Goal: Task Accomplishment & Management: Use online tool/utility

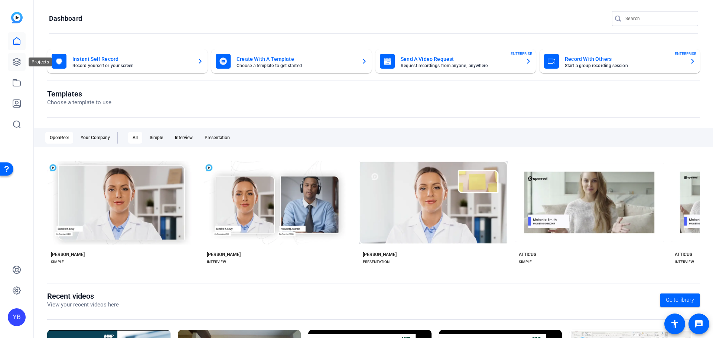
click at [18, 67] on link at bounding box center [17, 62] width 18 height 18
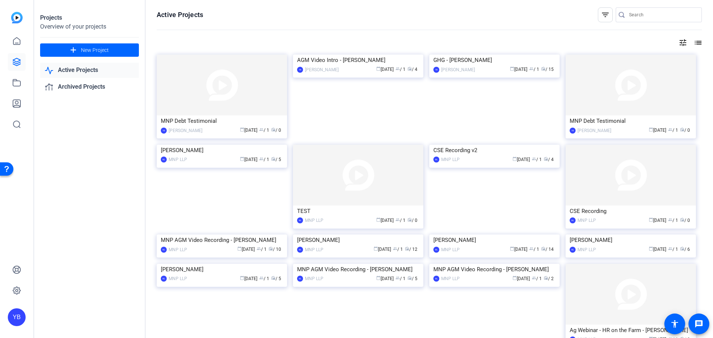
click at [361, 55] on img at bounding box center [358, 55] width 130 height 0
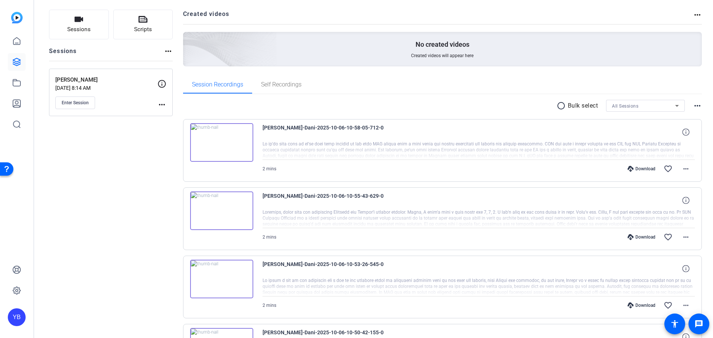
scroll to position [74, 0]
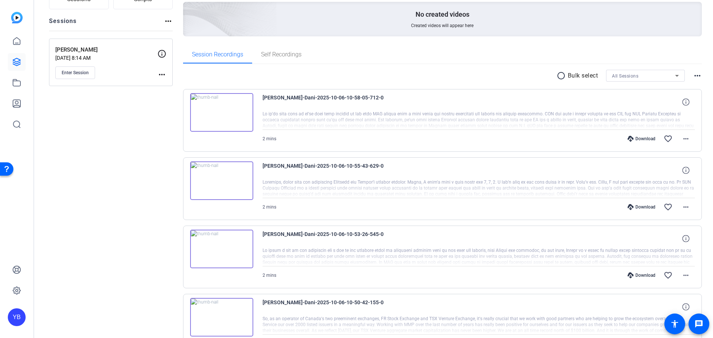
click at [220, 181] on img at bounding box center [221, 181] width 63 height 39
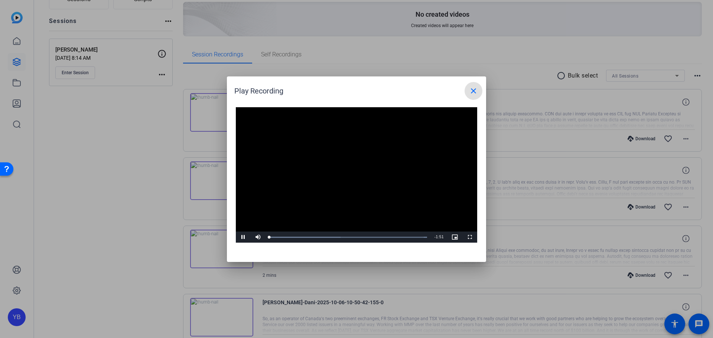
click at [348, 172] on video "Video Player" at bounding box center [356, 175] width 241 height 136
click at [411, 237] on div "Loaded : 100.00%" at bounding box center [348, 238] width 158 height 2
click at [242, 237] on span "Video Player" at bounding box center [243, 237] width 15 height 0
click at [475, 94] on mat-icon "close" at bounding box center [473, 91] width 9 height 9
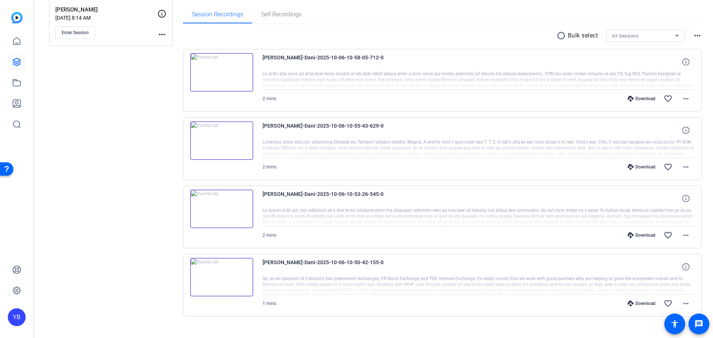
scroll to position [126, 0]
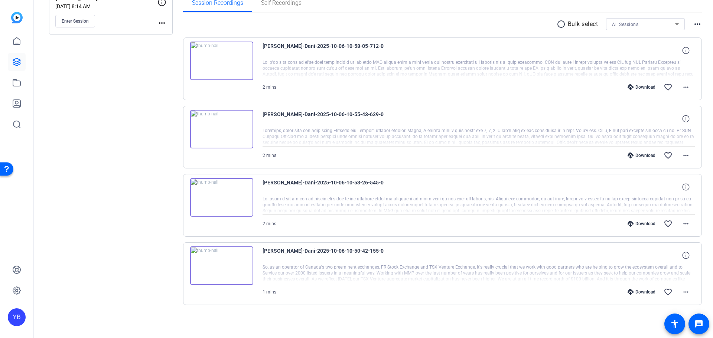
click at [221, 265] on img at bounding box center [221, 266] width 63 height 39
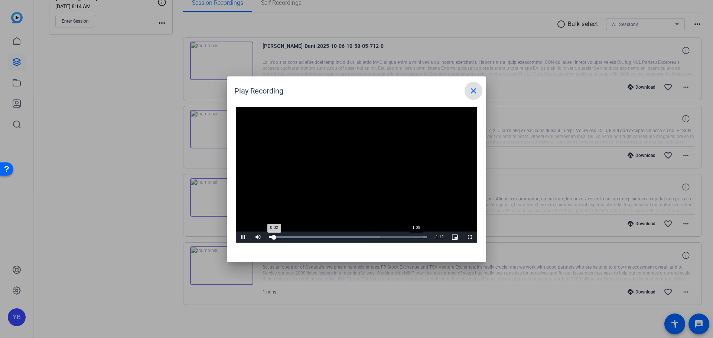
click at [417, 237] on div "Loaded : 100.00% 1:09 0:02" at bounding box center [348, 238] width 158 height 2
click at [474, 95] on mat-icon "close" at bounding box center [473, 91] width 9 height 9
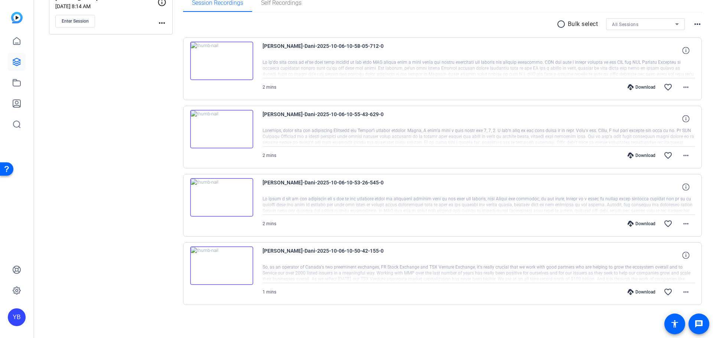
click at [224, 63] on img at bounding box center [221, 61] width 63 height 39
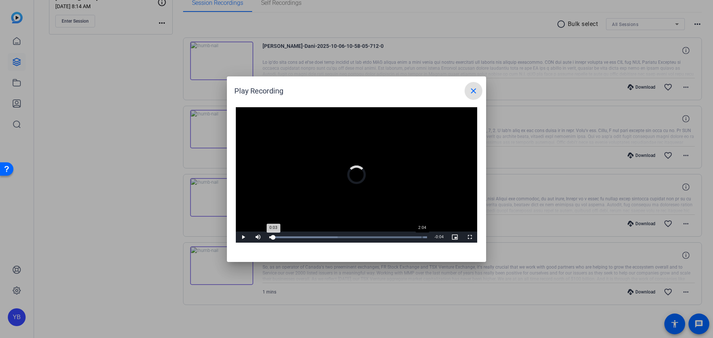
click at [422, 237] on div "2:04" at bounding box center [422, 238] width 0 height 2
click at [471, 84] on span at bounding box center [474, 91] width 18 height 18
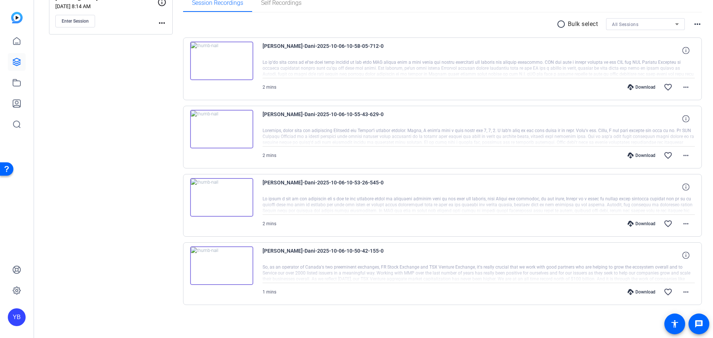
click at [638, 155] on div "Download" at bounding box center [641, 156] width 35 height 6
click at [684, 152] on mat-icon "more_horiz" at bounding box center [686, 155] width 9 height 9
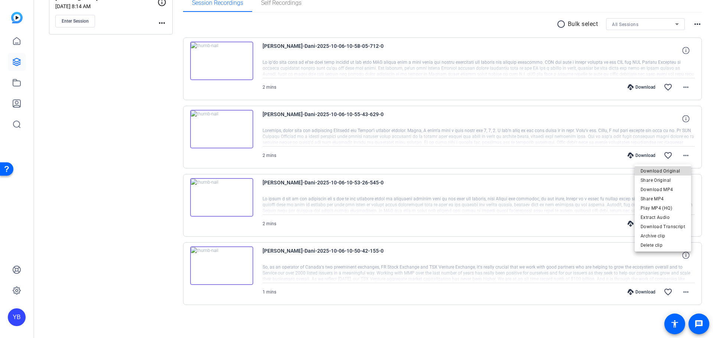
click at [676, 173] on span "Download Original" at bounding box center [663, 171] width 45 height 9
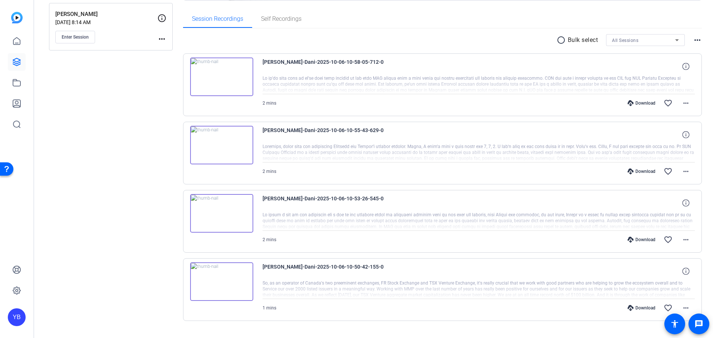
scroll to position [14, 0]
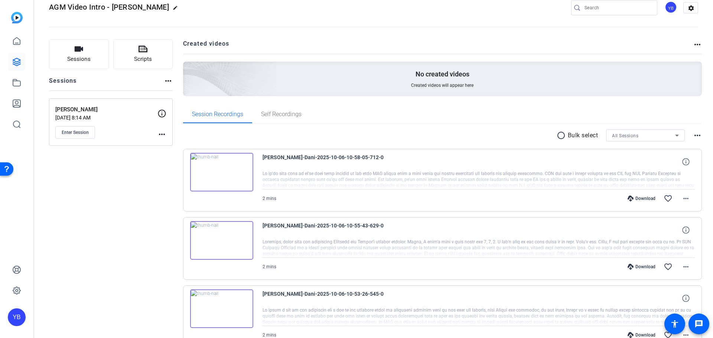
click at [224, 171] on img at bounding box center [221, 172] width 63 height 39
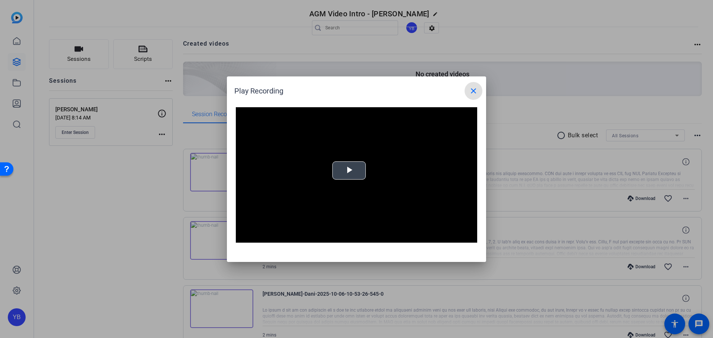
click at [349, 171] on span "Video Player" at bounding box center [349, 171] width 0 height 0
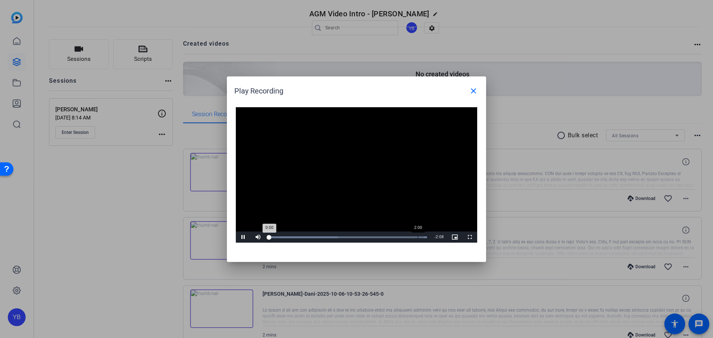
click at [418, 237] on div "2:00" at bounding box center [418, 238] width 0 height 2
click at [473, 237] on span "Video Player" at bounding box center [470, 237] width 15 height 0
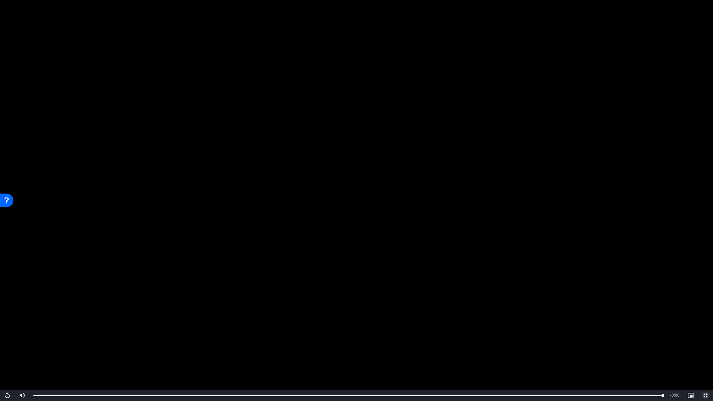
click at [706, 338] on span "Video Player" at bounding box center [705, 396] width 15 height 0
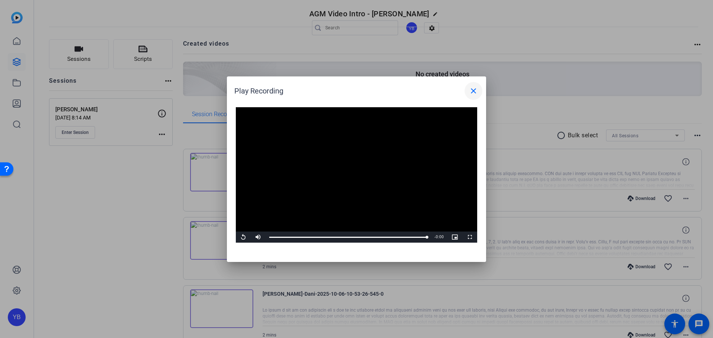
click at [472, 92] on mat-icon "close" at bounding box center [473, 91] width 9 height 9
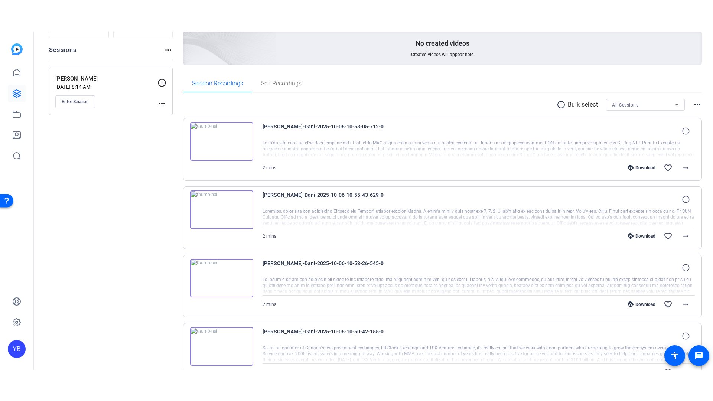
scroll to position [126, 0]
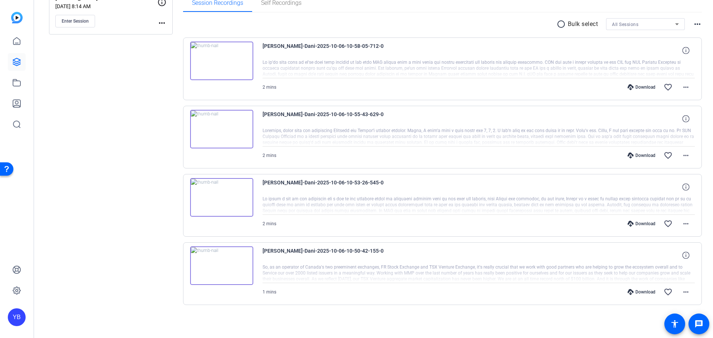
click at [228, 195] on img at bounding box center [221, 197] width 63 height 39
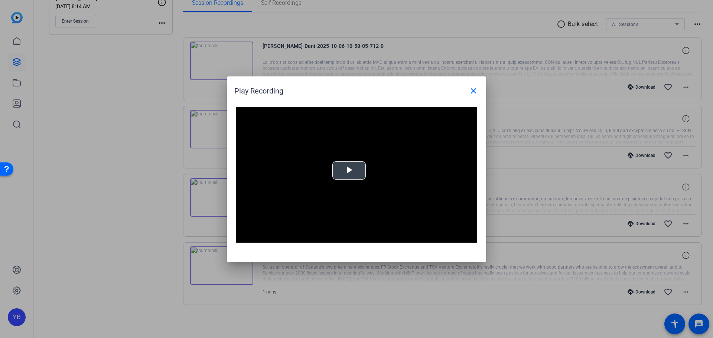
click at [352, 160] on div "Video Player is loading. Play Video Play Mute Current Time 0:00 / Duration -:- …" at bounding box center [356, 175] width 241 height 136
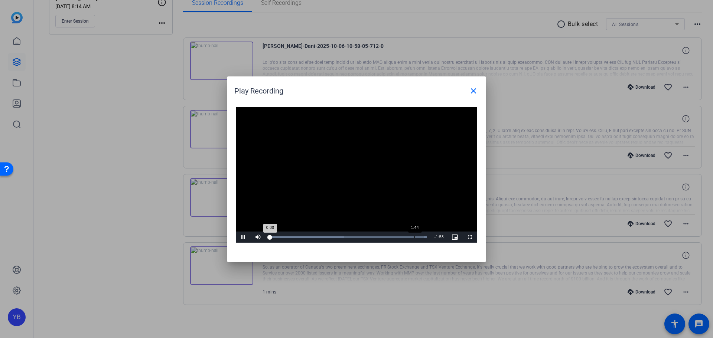
click at [416, 237] on div "Loaded : 100.00%" at bounding box center [348, 238] width 158 height 2
click at [470, 237] on span "Video Player" at bounding box center [470, 237] width 15 height 0
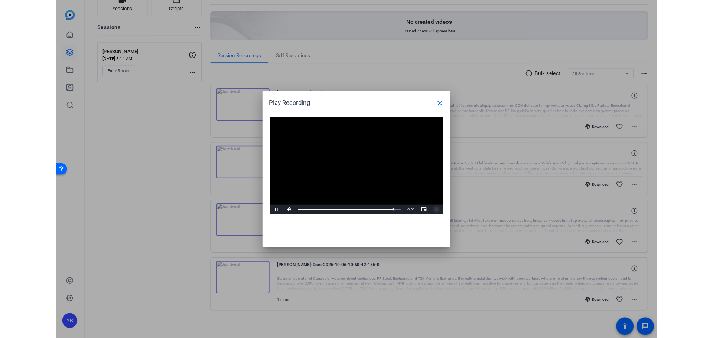
scroll to position [63, 0]
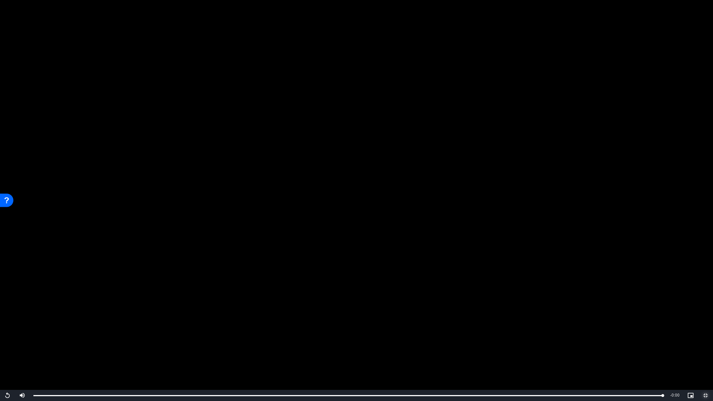
click at [704, 338] on span "Video Player" at bounding box center [705, 396] width 15 height 0
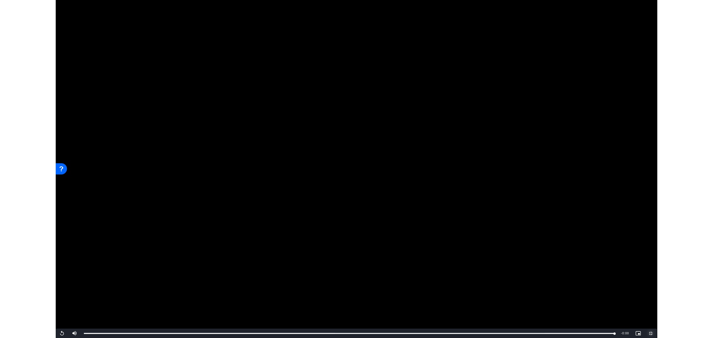
scroll to position [126, 0]
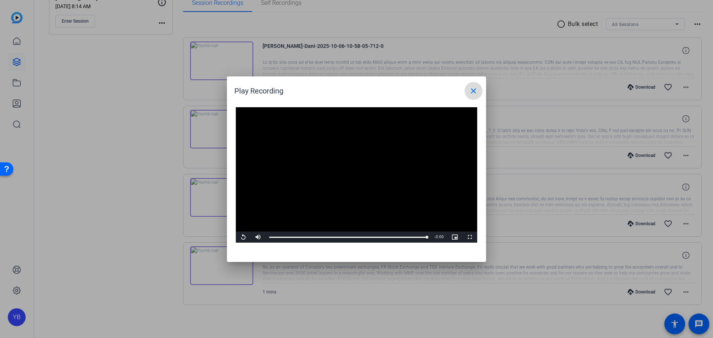
click at [468, 93] on span at bounding box center [474, 91] width 18 height 18
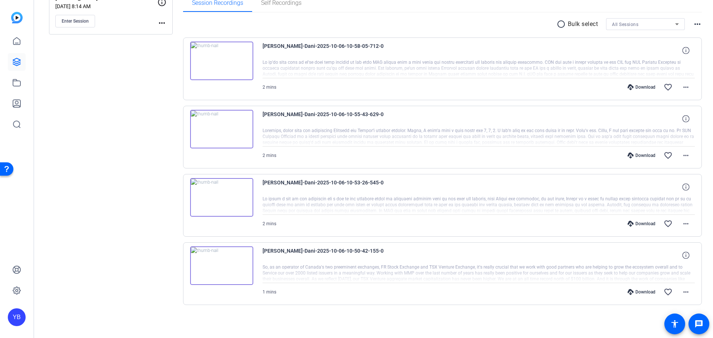
click at [436, 124] on div "Dani Lipkin-Dani-2025-10-06-10-55-43-629-0" at bounding box center [479, 119] width 433 height 18
click at [677, 153] on span at bounding box center [686, 156] width 18 height 18
click at [671, 230] on span "Download Transcript" at bounding box center [663, 227] width 45 height 9
click at [21, 16] on img at bounding box center [17, 18] width 12 height 12
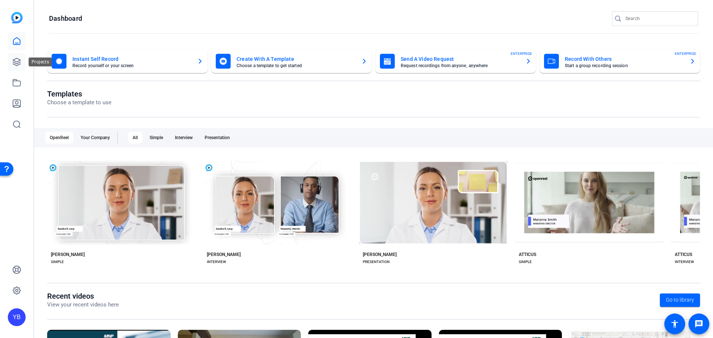
click at [20, 64] on icon at bounding box center [16, 61] width 7 height 7
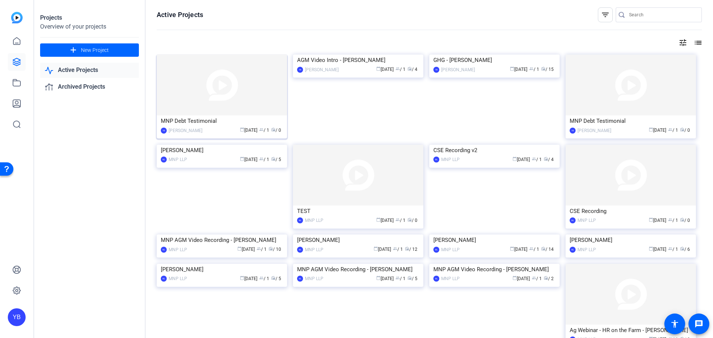
click at [209, 106] on img at bounding box center [222, 85] width 130 height 61
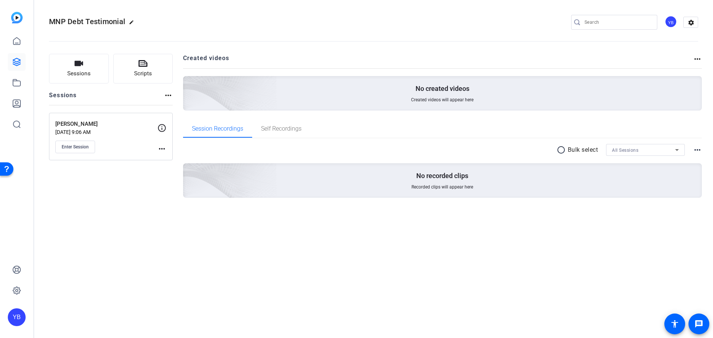
click at [161, 150] on mat-icon "more_horiz" at bounding box center [162, 149] width 9 height 9
click at [190, 163] on span "Edit Session" at bounding box center [180, 159] width 34 height 9
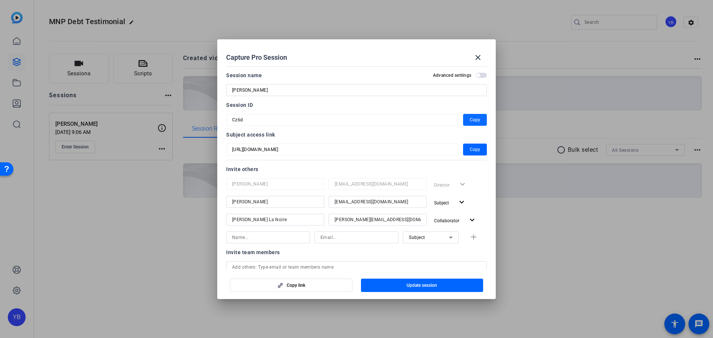
click at [470, 121] on span "Copy" at bounding box center [475, 120] width 10 height 9
click at [479, 53] on mat-icon "close" at bounding box center [478, 57] width 9 height 9
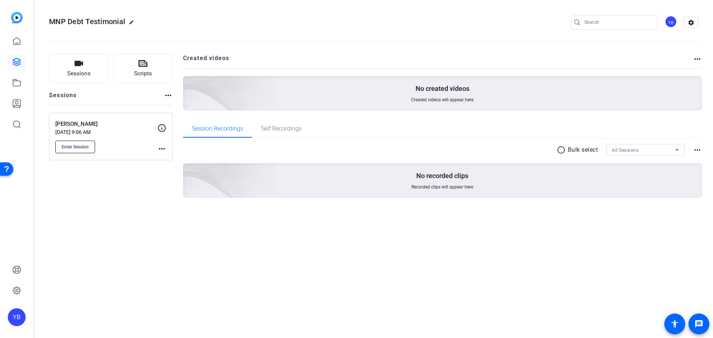
click at [85, 147] on span "Enter Session" at bounding box center [75, 147] width 27 height 6
click at [169, 149] on div "Melanie Morris Oct 06, 2025 @ 9:06 AM Enter Session more_horiz" at bounding box center [111, 137] width 124 height 48
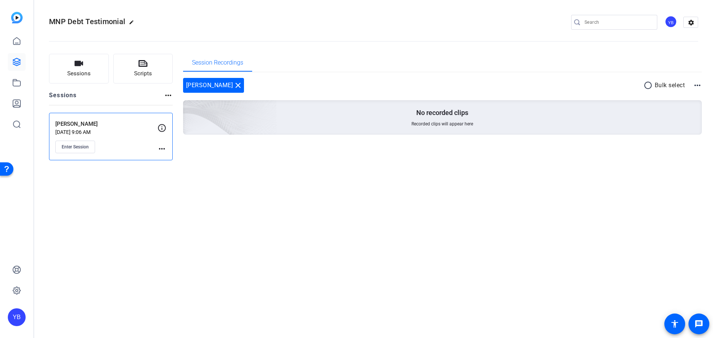
click at [164, 149] on mat-icon "more_horiz" at bounding box center [162, 149] width 9 height 9
click at [177, 162] on span "Edit Session" at bounding box center [180, 159] width 34 height 9
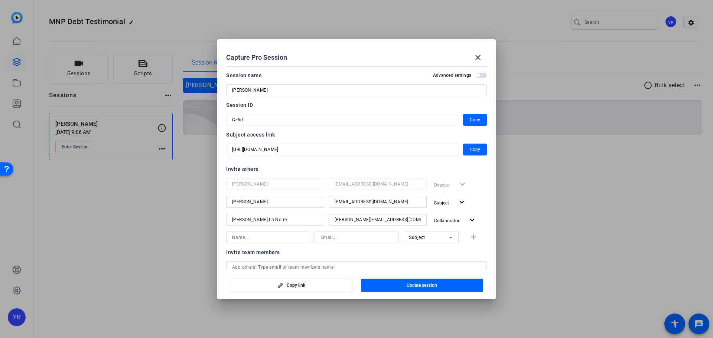
drag, startPoint x: 389, startPoint y: 220, endPoint x: 304, endPoint y: 219, distance: 85.1
click at [304, 219] on div "Desiree La Noire Desiree.LaNoire@mnp.ca Collaborator expand_more" at bounding box center [356, 220] width 261 height 13
click at [334, 240] on input at bounding box center [357, 237] width 72 height 9
paste input "Desiree.LaNoire@mnp.ca"
type input "Desiree.LaNoire@mnp.ca"
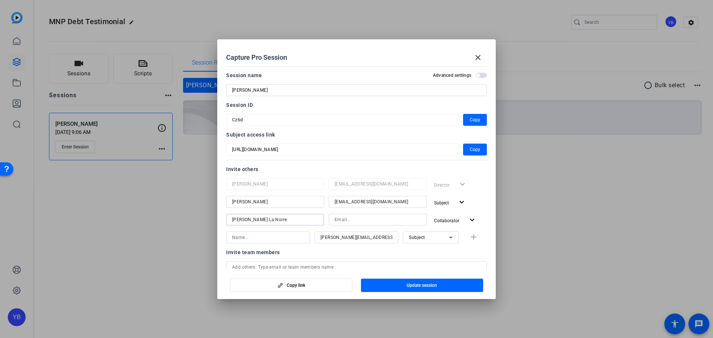
drag, startPoint x: 268, startPoint y: 221, endPoint x: 234, endPoint y: 214, distance: 34.8
click at [235, 214] on div "Desiree La Noire" at bounding box center [275, 220] width 86 height 12
click at [264, 217] on input "Desiree La Noire" at bounding box center [275, 219] width 86 height 9
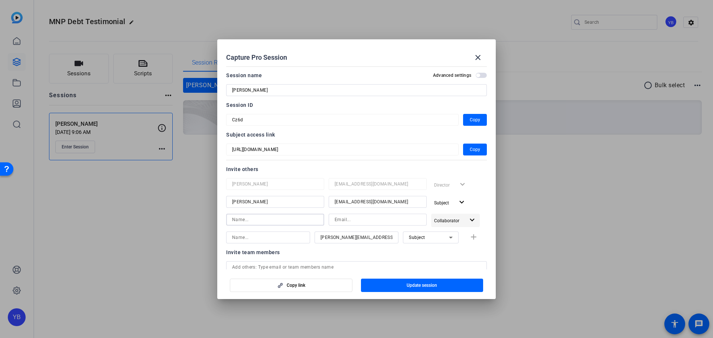
click at [462, 217] on span "button" at bounding box center [455, 221] width 49 height 18
click at [450, 273] on span "Remove User" at bounding box center [447, 274] width 27 height 5
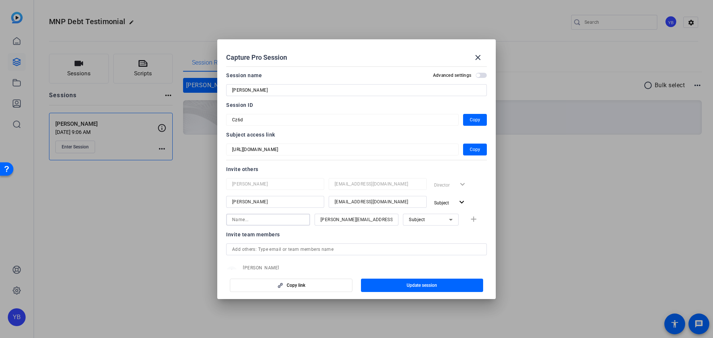
click at [288, 221] on input at bounding box center [268, 219] width 72 height 9
paste input "Desiree La Noire"
type input "Desiree La Noire"
click at [437, 223] on div "Subject" at bounding box center [429, 219] width 40 height 9
click at [436, 234] on mat-option "Collaborator" at bounding box center [427, 235] width 56 height 12
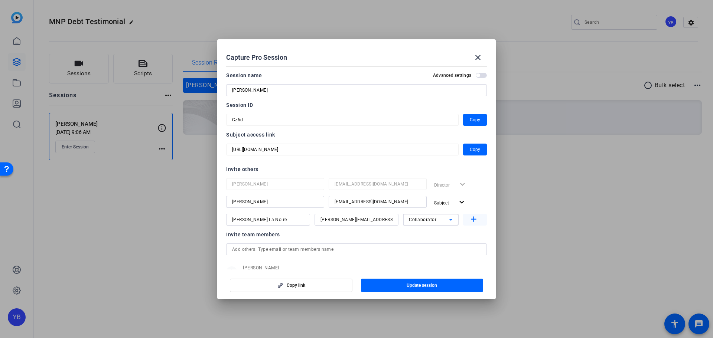
click at [469, 221] on mat-icon "add" at bounding box center [473, 219] width 9 height 9
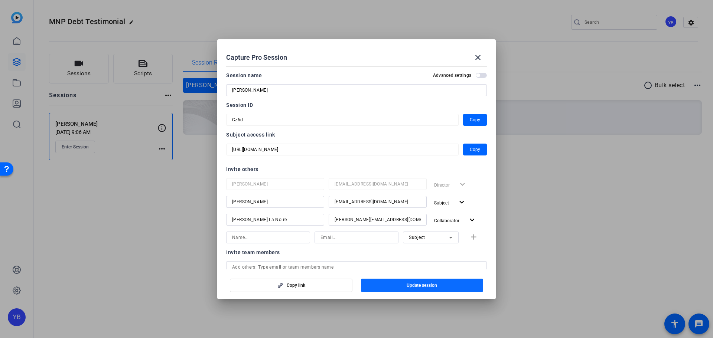
click at [442, 284] on span "button" at bounding box center [422, 286] width 123 height 18
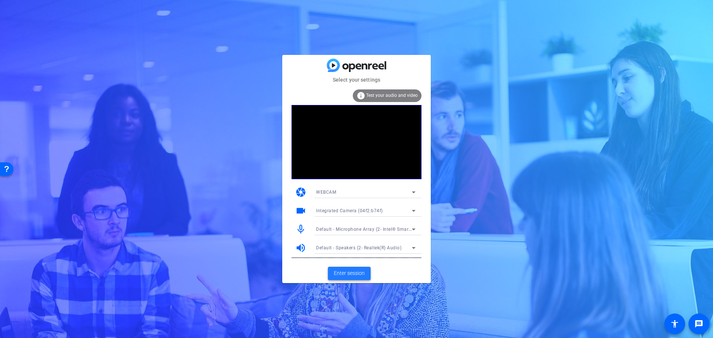
click at [342, 271] on span "Enter session" at bounding box center [349, 274] width 31 height 8
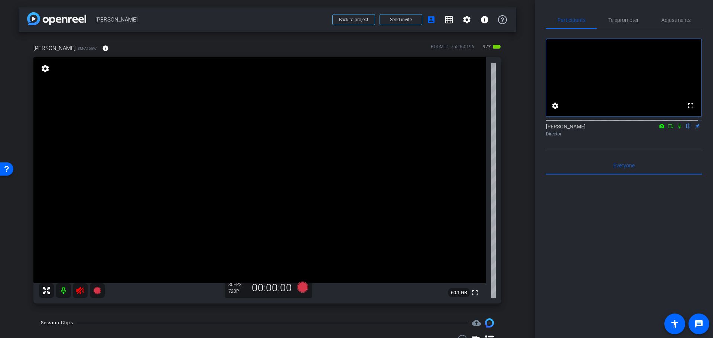
click at [77, 290] on icon at bounding box center [80, 290] width 8 height 7
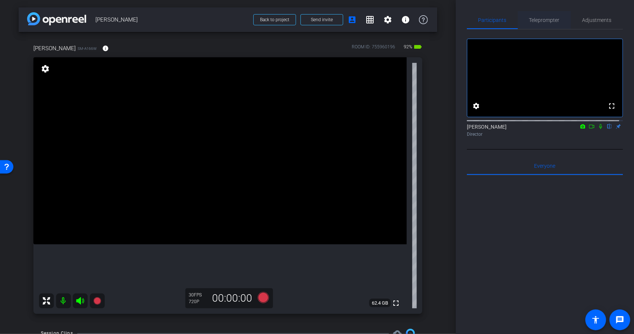
click at [552, 20] on span "Teleprompter" at bounding box center [544, 19] width 30 height 5
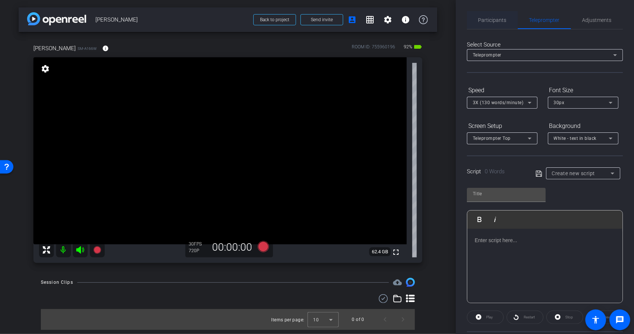
click at [503, 19] on span "Participants" at bounding box center [493, 19] width 28 height 5
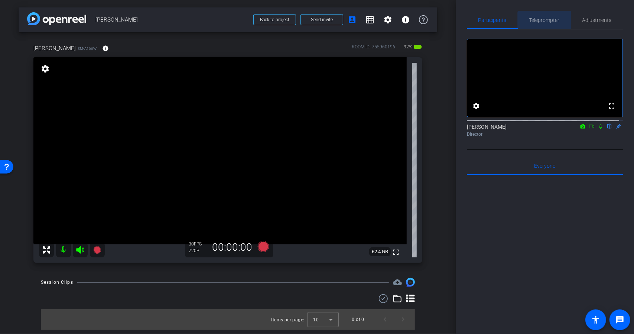
click at [550, 21] on span "Teleprompter" at bounding box center [544, 19] width 30 height 5
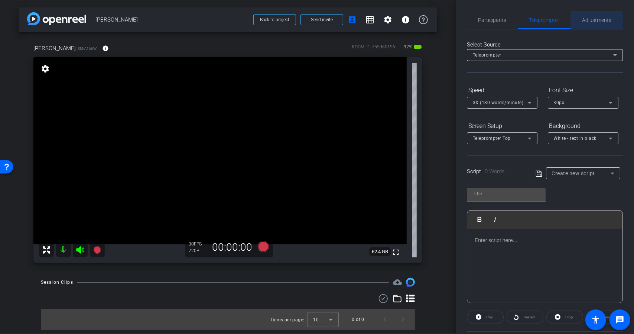
click at [591, 25] on span "Adjustments" at bounding box center [597, 20] width 29 height 18
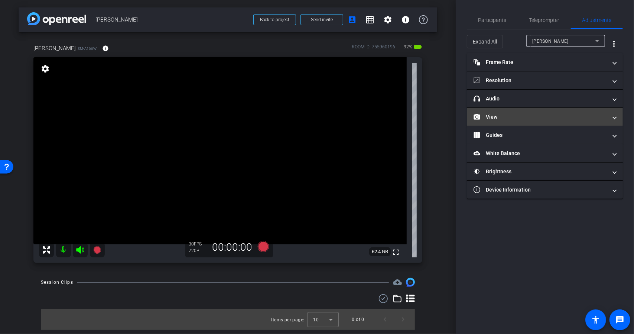
click at [590, 113] on mat-panel-title "View" at bounding box center [541, 117] width 134 height 8
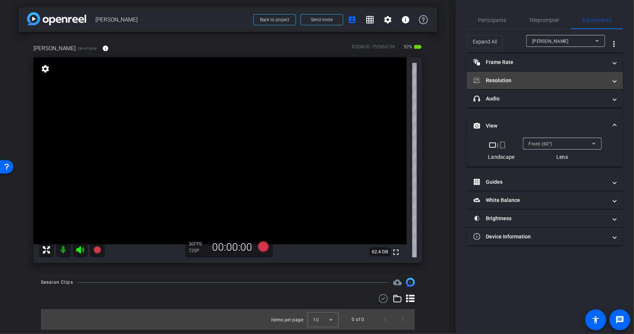
click at [580, 80] on mat-panel-title "Resolution" at bounding box center [541, 81] width 134 height 8
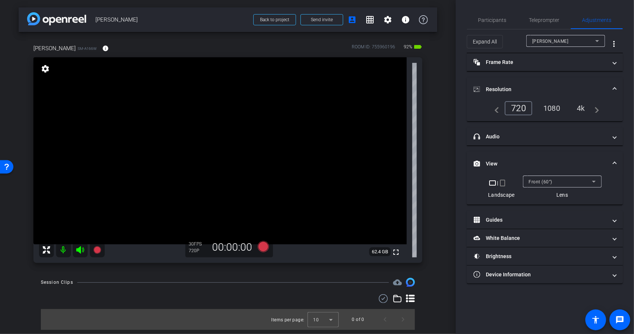
click at [49, 69] on mat-icon "settings" at bounding box center [45, 68] width 10 height 9
click at [46, 69] on mat-icon "settings" at bounding box center [45, 68] width 10 height 9
click at [45, 69] on mat-icon "settings" at bounding box center [45, 68] width 10 height 9
click at [583, 183] on div "Front (60°)" at bounding box center [560, 181] width 63 height 9
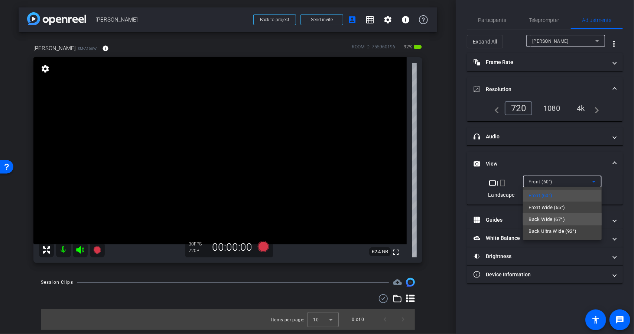
click at [574, 217] on mat-option "Back Wide (67°)" at bounding box center [562, 219] width 79 height 12
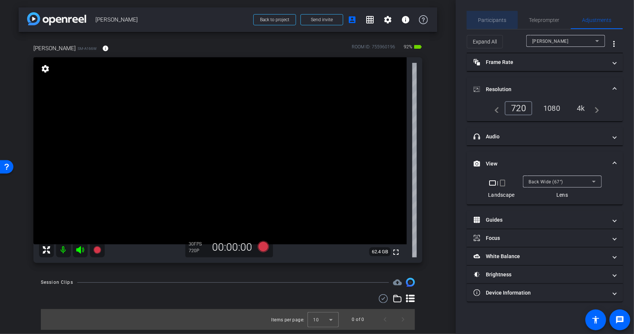
click at [490, 20] on span "Participants" at bounding box center [493, 19] width 28 height 5
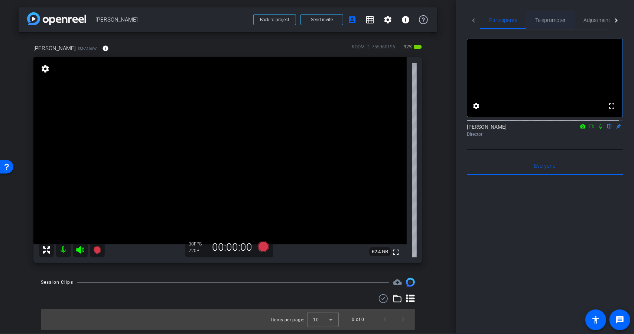
click at [547, 20] on span "Teleprompter" at bounding box center [550, 19] width 30 height 5
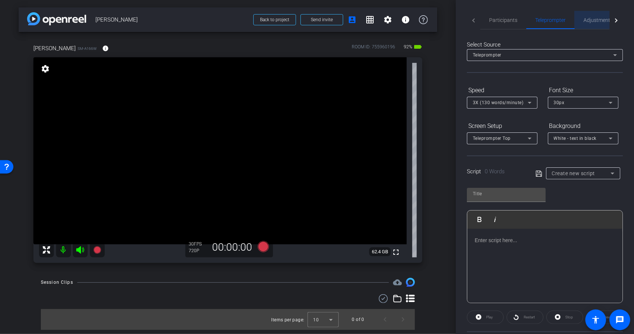
click at [587, 18] on span "Adjustments" at bounding box center [598, 19] width 29 height 5
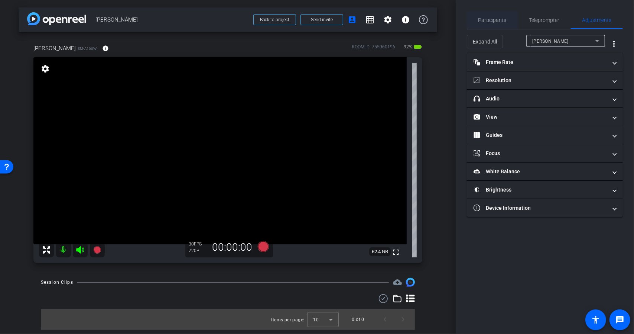
click at [499, 18] on span "Participants" at bounding box center [493, 19] width 28 height 5
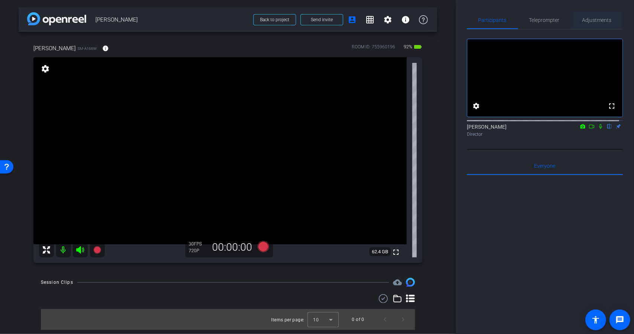
click at [593, 20] on span "Adjustments" at bounding box center [597, 19] width 29 height 5
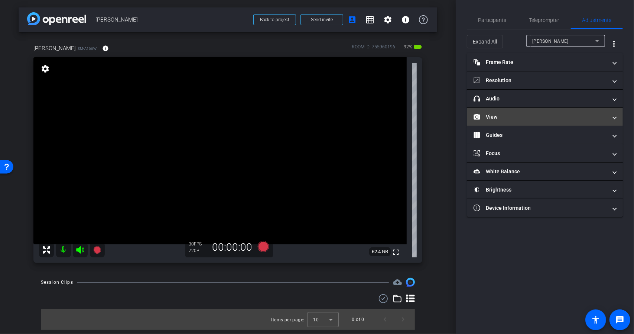
click at [570, 116] on mat-panel-title "View" at bounding box center [541, 117] width 134 height 8
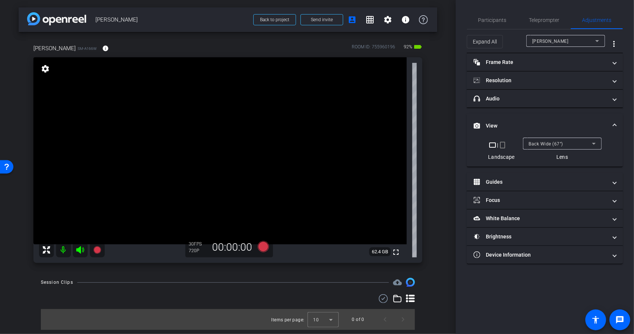
click at [573, 142] on div "Back Wide (67°)" at bounding box center [560, 143] width 63 height 9
click at [504, 25] on span "Participants" at bounding box center [493, 20] width 28 height 18
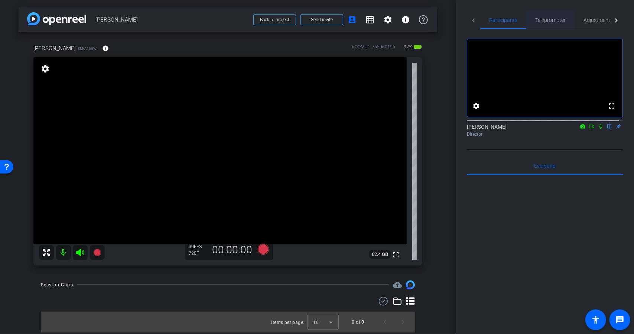
click at [552, 22] on span "Teleprompter" at bounding box center [550, 19] width 30 height 5
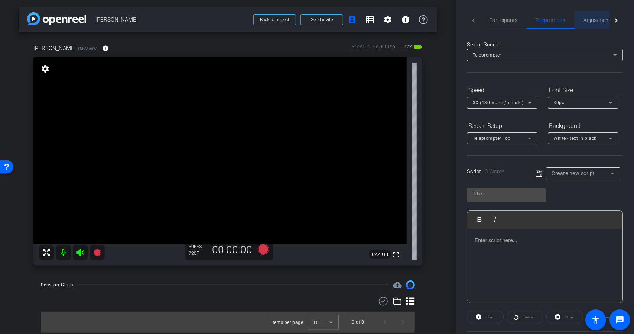
click at [587, 25] on span "Adjustments" at bounding box center [598, 20] width 29 height 18
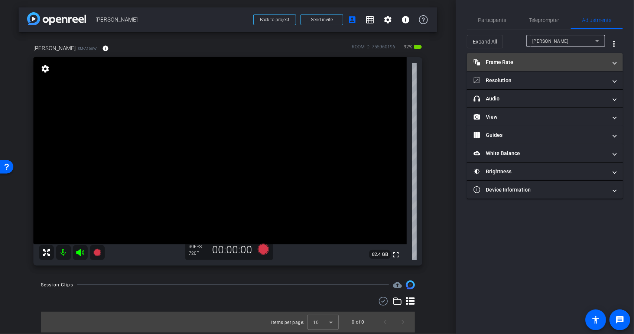
click at [533, 60] on mat-panel-title "Frame Rate Frame Rate" at bounding box center [541, 62] width 134 height 8
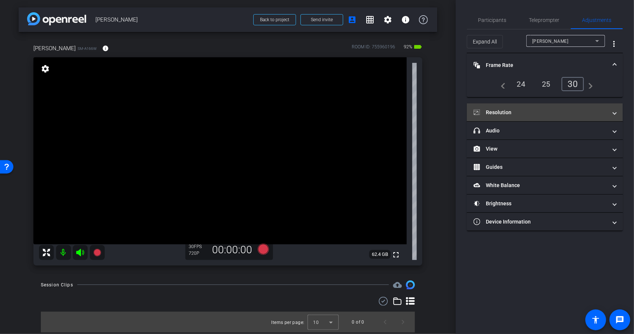
click at [535, 110] on mat-panel-title "Resolution" at bounding box center [541, 112] width 134 height 8
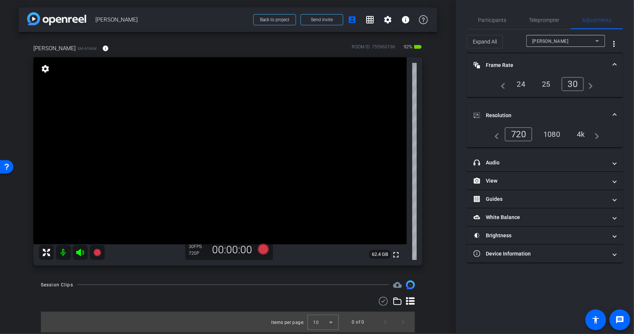
click at [554, 133] on div "1080" at bounding box center [552, 134] width 28 height 13
click at [498, 14] on span "Participants" at bounding box center [493, 20] width 28 height 18
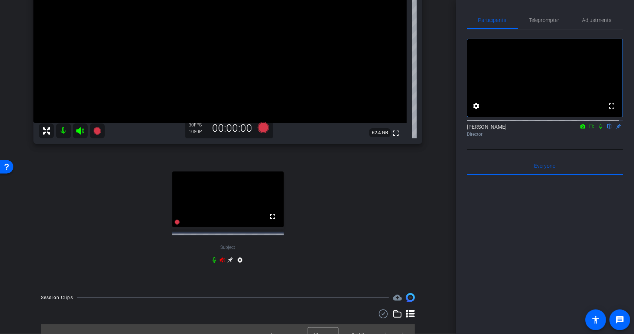
scroll to position [133, 0]
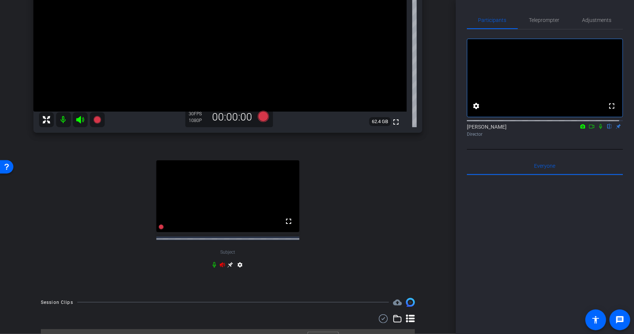
click at [221, 267] on icon at bounding box center [222, 264] width 5 height 5
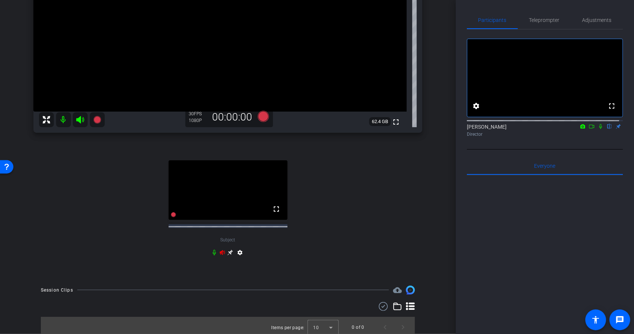
click at [220, 254] on icon at bounding box center [222, 252] width 5 height 5
click at [221, 255] on icon at bounding box center [223, 252] width 6 height 6
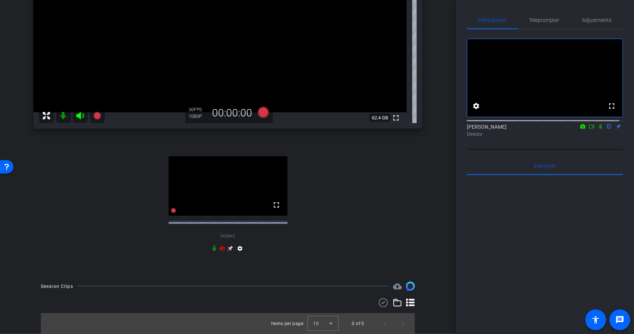
click at [221, 251] on icon at bounding box center [223, 248] width 6 height 6
click at [221, 251] on icon at bounding box center [222, 248] width 5 height 5
click at [240, 254] on mat-icon "settings" at bounding box center [240, 249] width 9 height 9
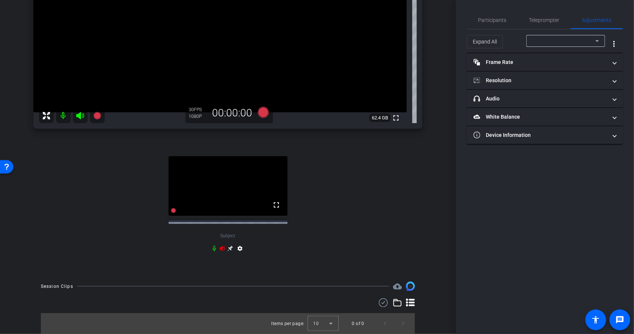
click at [240, 254] on mat-icon "settings" at bounding box center [240, 249] width 9 height 9
click at [484, 21] on span "Participants" at bounding box center [493, 19] width 28 height 5
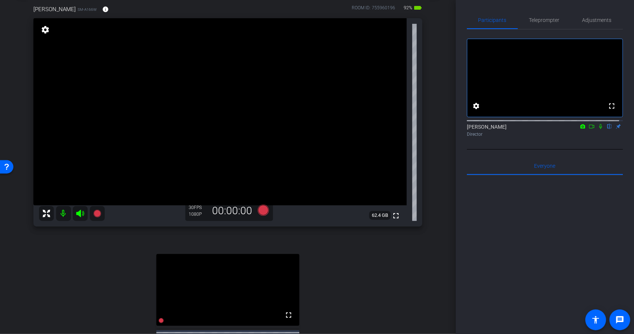
scroll to position [21, 0]
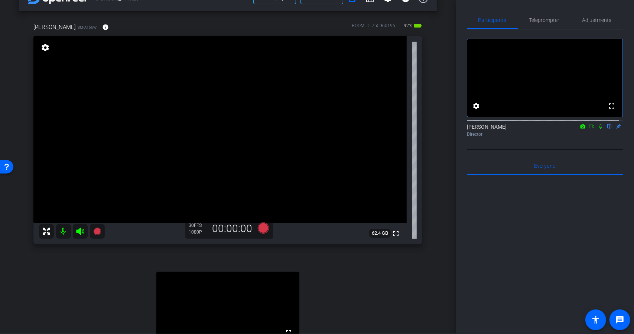
click at [598, 129] on icon at bounding box center [601, 126] width 6 height 5
click at [599, 129] on icon at bounding box center [601, 126] width 4 height 5
click at [598, 130] on mat-icon at bounding box center [600, 126] width 9 height 7
click at [262, 229] on icon at bounding box center [262, 227] width 11 height 11
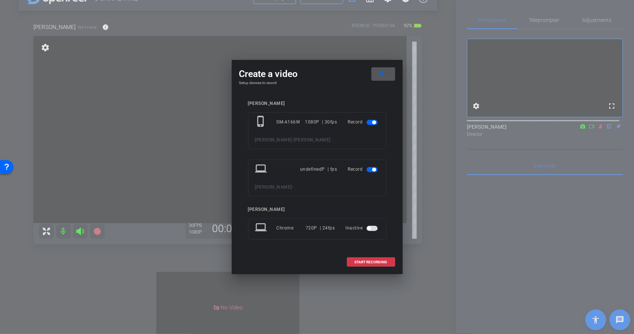
click at [372, 169] on span "button" at bounding box center [372, 169] width 11 height 5
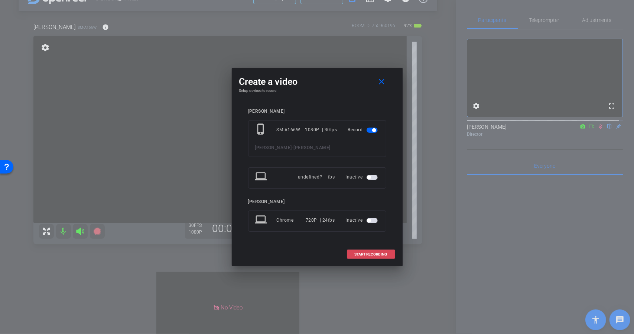
click at [369, 253] on span "START RECORDING" at bounding box center [371, 254] width 33 height 4
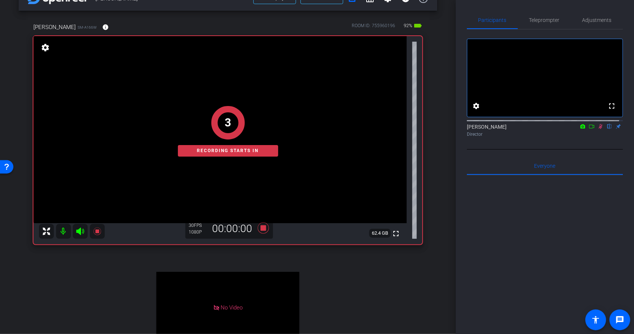
click at [589, 129] on icon at bounding box center [592, 126] width 6 height 5
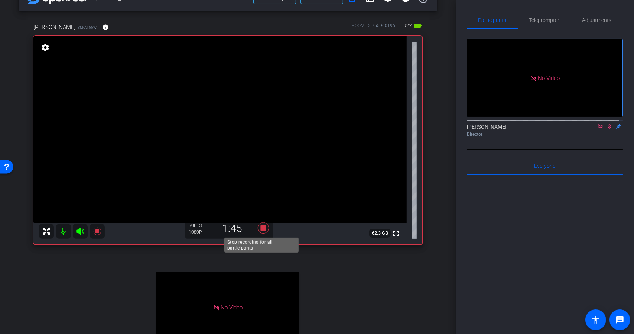
click at [263, 228] on icon at bounding box center [262, 227] width 11 height 11
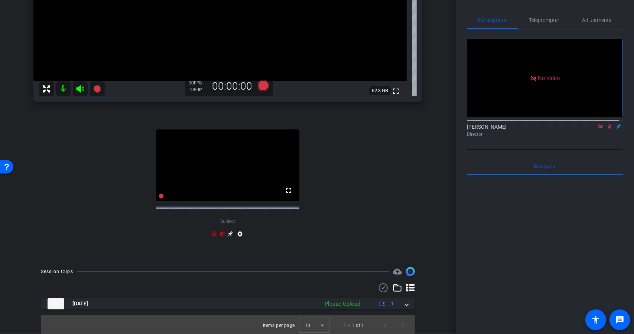
scroll to position [172, 0]
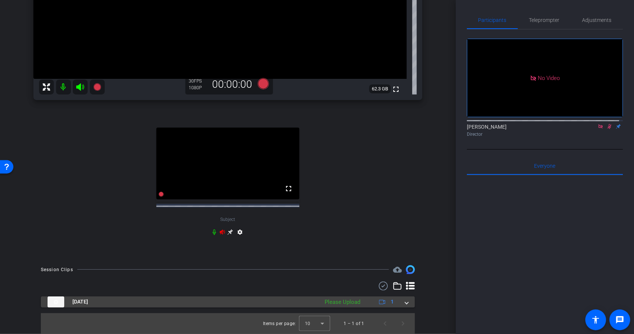
click at [405, 301] on span at bounding box center [406, 302] width 3 height 8
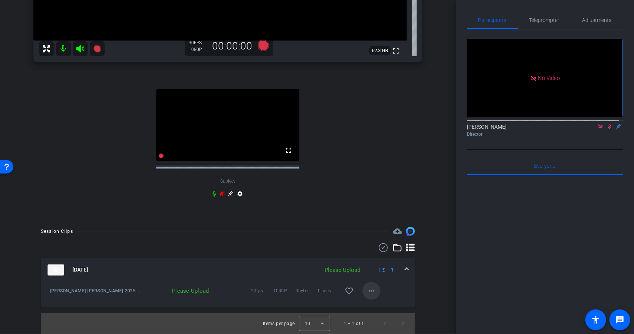
scroll to position [209, 0]
click at [371, 295] on mat-icon "more_horiz" at bounding box center [371, 290] width 9 height 9
click at [381, 304] on span "Upload" at bounding box center [380, 307] width 30 height 9
click at [598, 129] on icon at bounding box center [601, 126] width 6 height 5
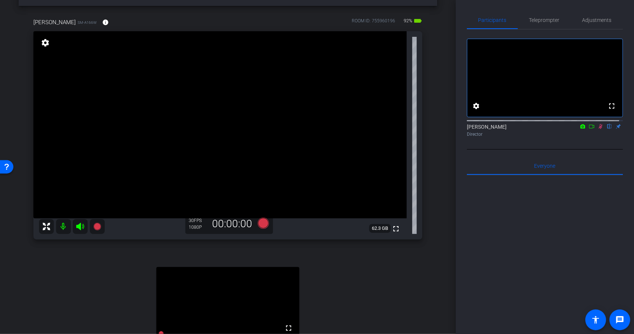
scroll to position [23, 0]
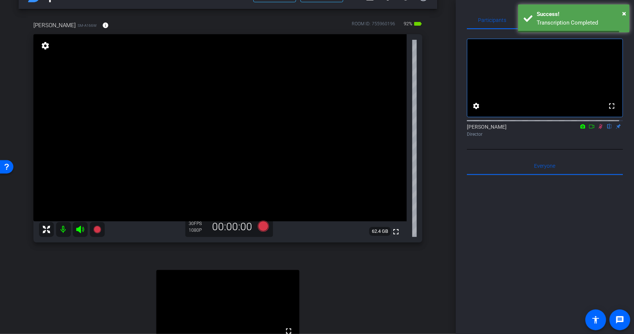
click at [589, 128] on icon at bounding box center [591, 126] width 5 height 4
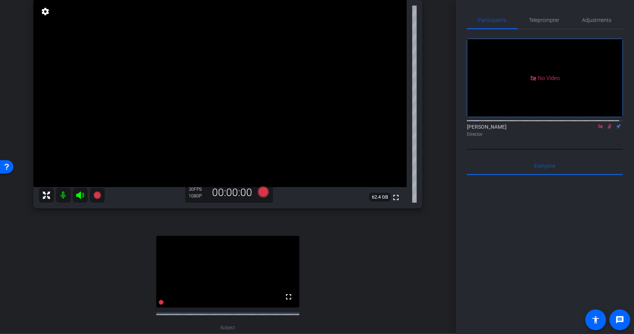
scroll to position [60, 0]
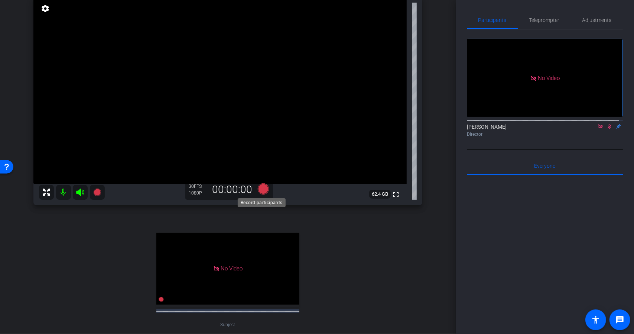
click at [261, 187] on icon at bounding box center [262, 188] width 11 height 11
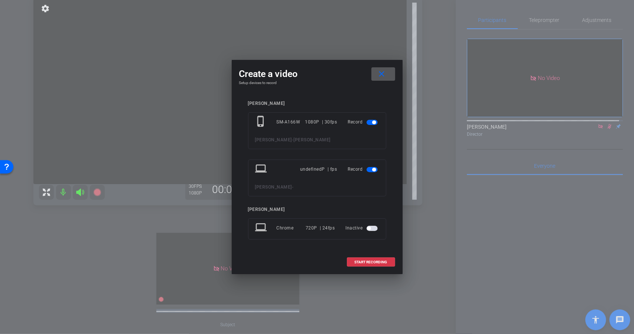
drag, startPoint x: 371, startPoint y: 170, endPoint x: 370, endPoint y: 174, distance: 4.5
click at [371, 170] on span "button" at bounding box center [372, 169] width 11 height 5
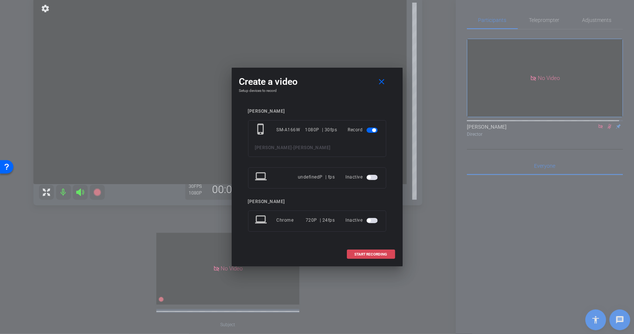
click at [363, 255] on span "START RECORDING" at bounding box center [371, 254] width 33 height 4
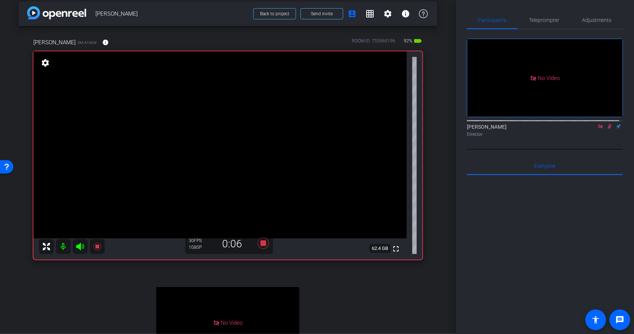
scroll to position [0, 0]
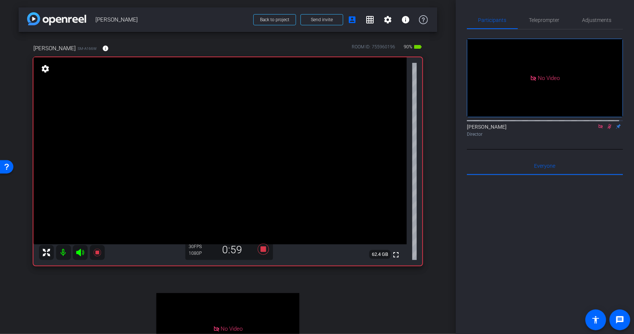
click at [598, 129] on icon at bounding box center [601, 126] width 6 height 5
click at [262, 248] on icon at bounding box center [262, 248] width 11 height 11
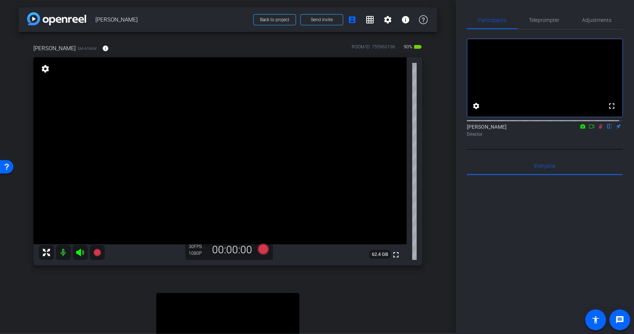
click at [598, 129] on icon at bounding box center [601, 126] width 6 height 5
click at [599, 129] on icon at bounding box center [601, 126] width 6 height 5
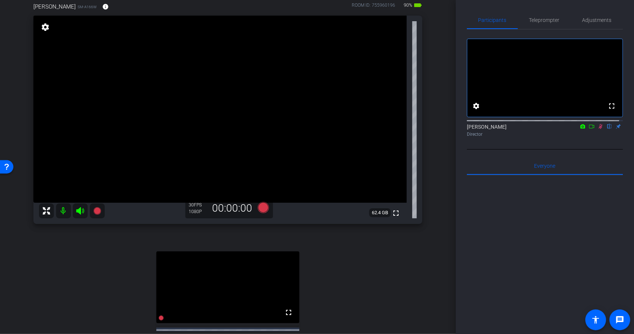
scroll to position [37, 0]
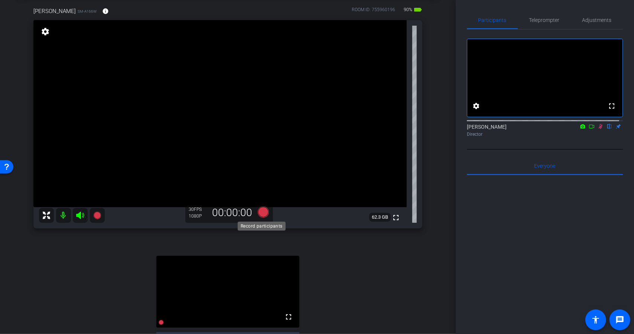
click at [261, 212] on icon at bounding box center [262, 211] width 11 height 11
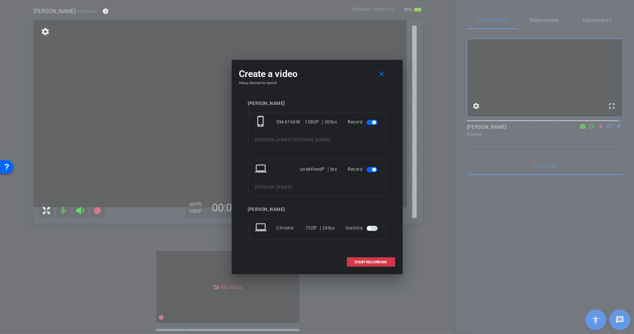
click at [371, 169] on span "button" at bounding box center [372, 169] width 11 height 5
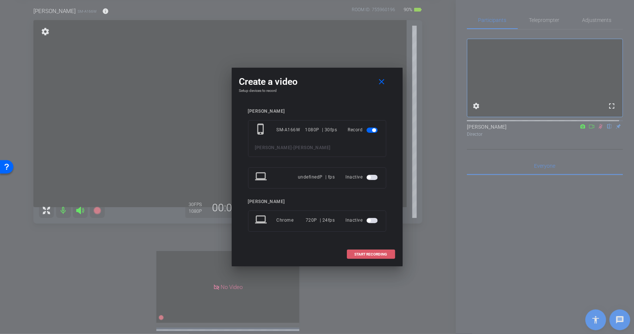
click at [374, 253] on span "START RECORDING" at bounding box center [371, 254] width 33 height 4
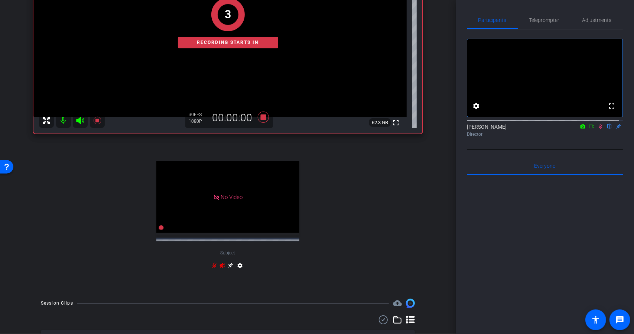
scroll to position [186, 0]
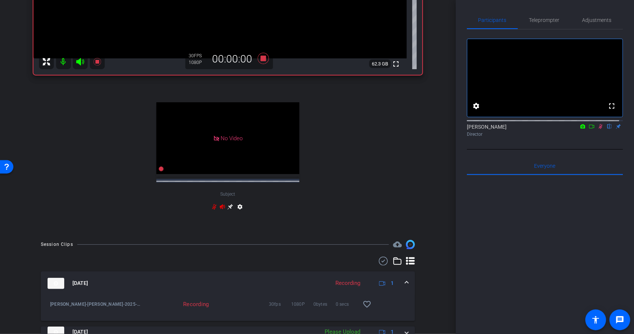
click at [589, 128] on icon at bounding box center [591, 126] width 5 height 4
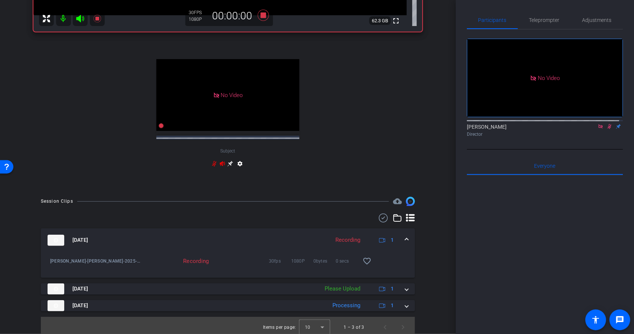
scroll to position [239, 0]
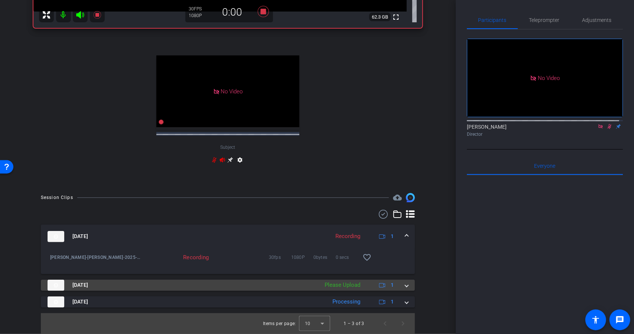
click at [405, 285] on span at bounding box center [406, 285] width 3 height 8
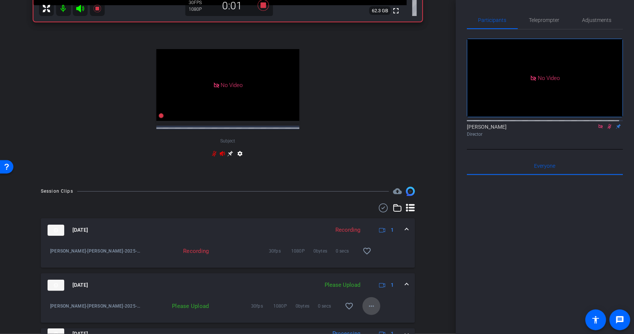
click at [367, 307] on mat-icon "more_horiz" at bounding box center [371, 305] width 9 height 9
click at [375, 278] on span "Upload" at bounding box center [380, 277] width 30 height 9
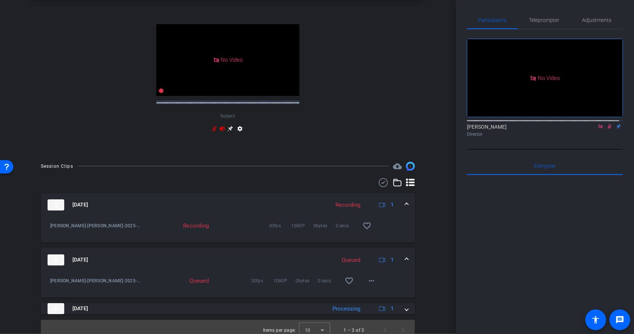
scroll to position [282, 0]
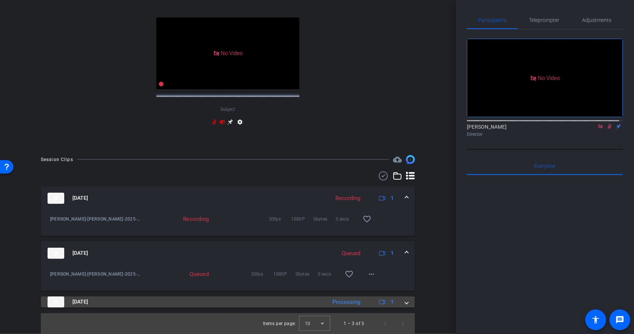
click at [405, 301] on span at bounding box center [406, 302] width 3 height 8
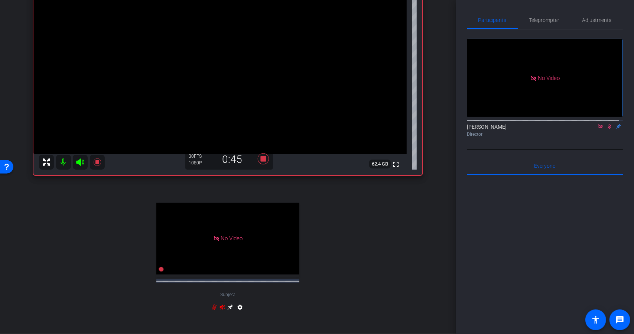
scroll to position [59, 0]
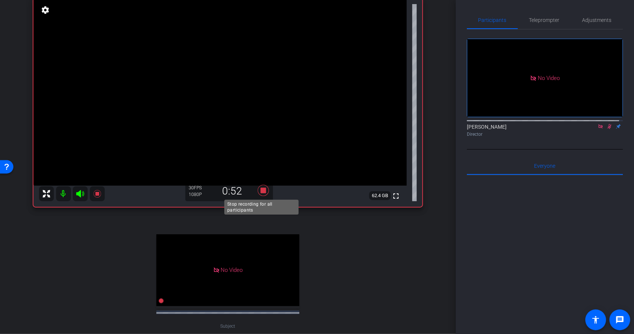
click at [262, 189] on icon at bounding box center [262, 190] width 11 height 11
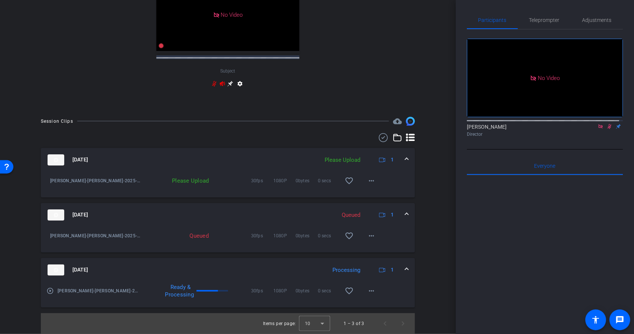
scroll to position [320, 0]
click at [371, 178] on mat-icon "more_horiz" at bounding box center [371, 180] width 9 height 9
click at [375, 197] on span "Upload" at bounding box center [380, 195] width 30 height 9
click at [599, 128] on icon at bounding box center [601, 126] width 4 height 4
click at [599, 129] on icon at bounding box center [601, 126] width 4 height 5
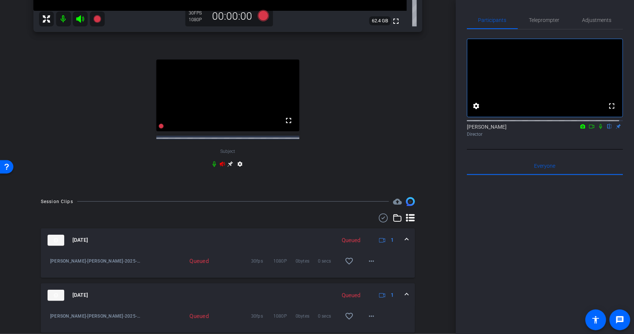
scroll to position [172, 0]
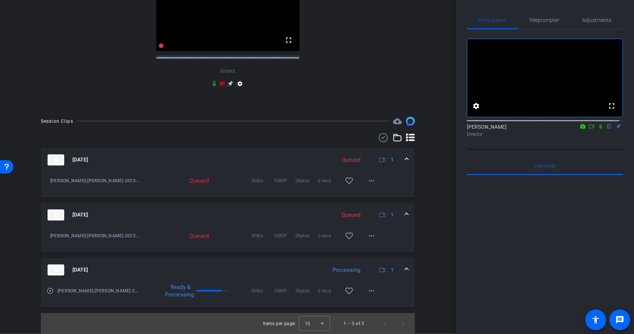
scroll to position [320, 0]
click at [374, 182] on span at bounding box center [372, 181] width 18 height 18
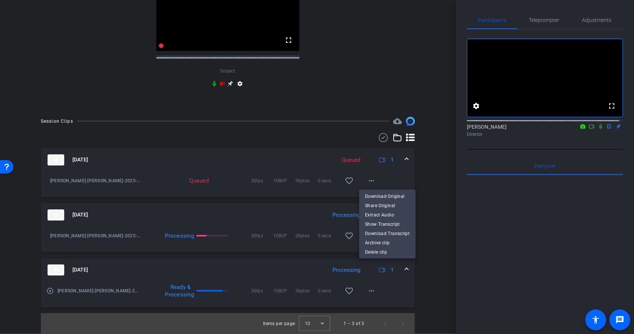
click at [428, 156] on div at bounding box center [317, 167] width 634 height 334
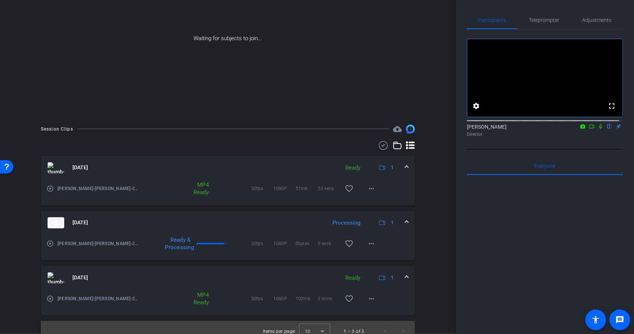
scroll to position [80, 0]
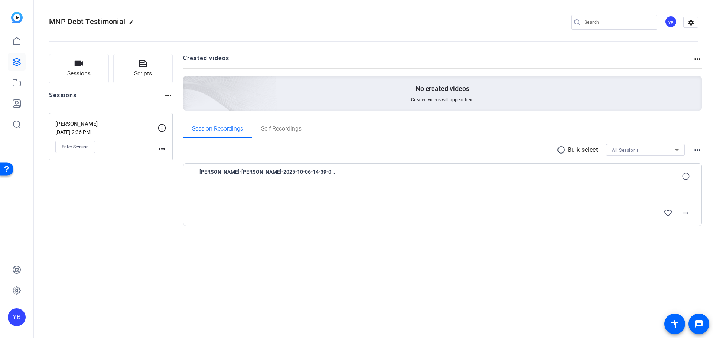
click at [294, 280] on div "MNP Debt Testimonial edit YB settings Sessions Scripts Sessions more_horiz [PER…" at bounding box center [373, 169] width 679 height 338
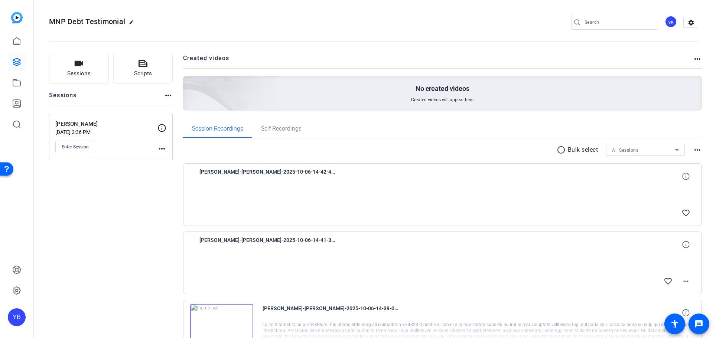
scroll to position [58, 0]
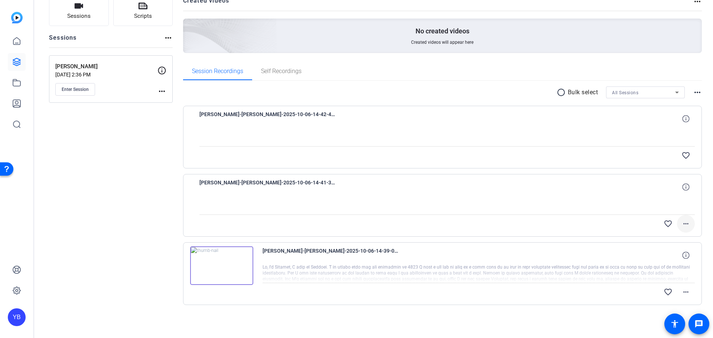
click at [682, 223] on mat-icon "more_horiz" at bounding box center [686, 224] width 9 height 9
click at [159, 195] on div at bounding box center [356, 169] width 713 height 338
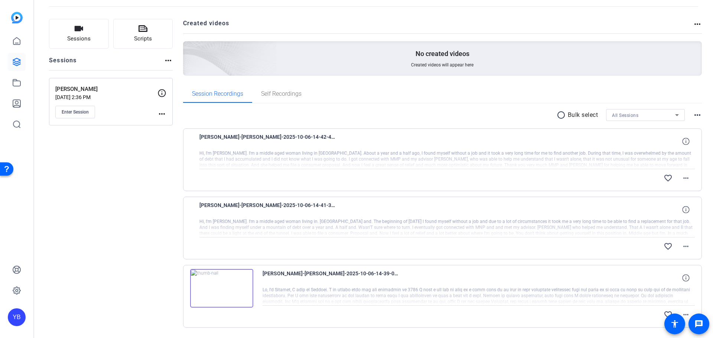
scroll to position [37, 0]
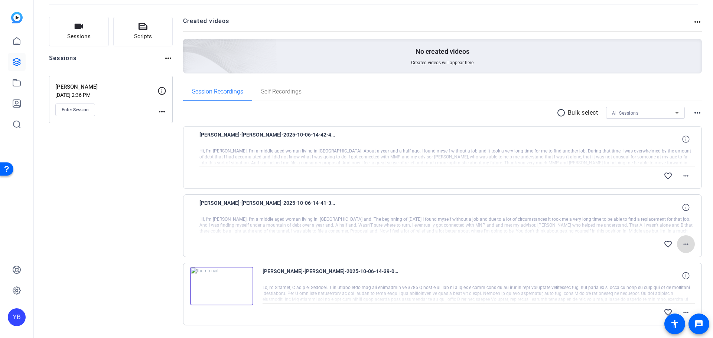
click at [684, 246] on mat-icon "more_horiz" at bounding box center [686, 244] width 9 height 9
click at [684, 177] on div at bounding box center [356, 169] width 713 height 338
click at [682, 175] on mat-icon "more_horiz" at bounding box center [686, 176] width 9 height 9
click at [663, 191] on span "Download Original" at bounding box center [663, 191] width 45 height 9
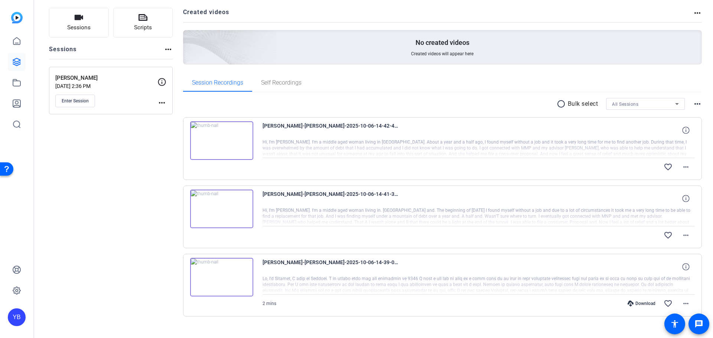
scroll to position [58, 0]
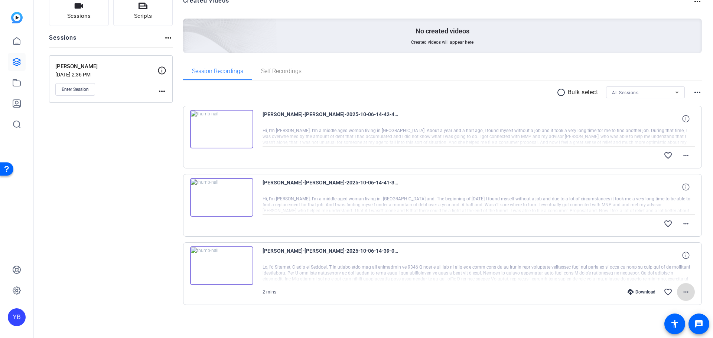
click at [683, 289] on mat-icon "more_horiz" at bounding box center [686, 292] width 9 height 9
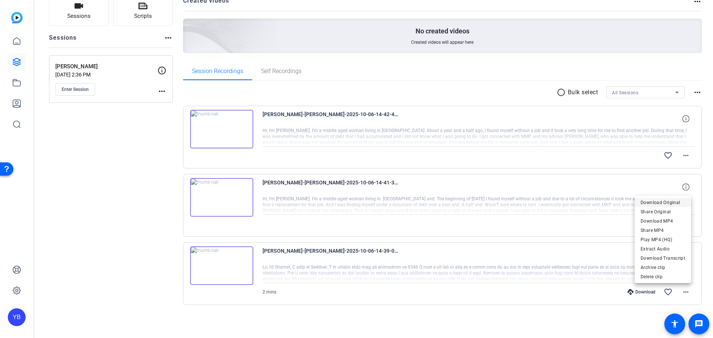
click at [661, 201] on span "Download Original" at bounding box center [663, 202] width 45 height 9
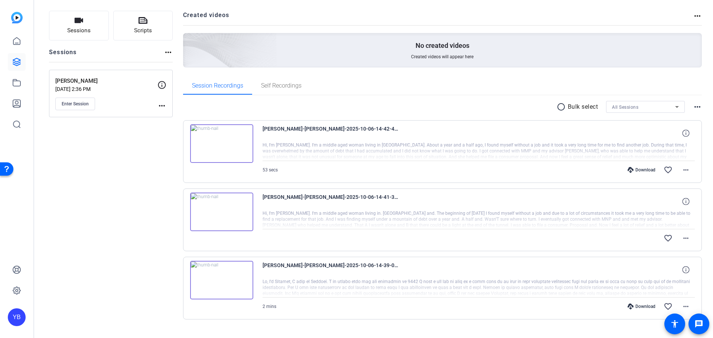
scroll to position [58, 0]
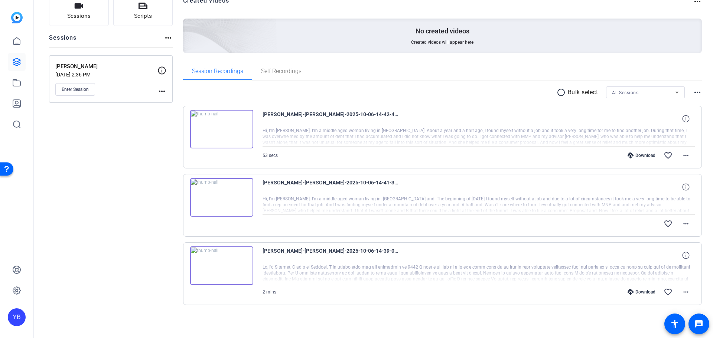
click at [631, 291] on div "Download" at bounding box center [641, 292] width 35 height 6
click at [686, 291] on mat-icon "more_horiz" at bounding box center [686, 292] width 9 height 9
click at [661, 198] on span "Download Original" at bounding box center [663, 202] width 45 height 9
click at [700, 149] on div "Sessions Scripts Sessions more_horiz Melanie Morris Oct 06, 2025 @ 2:36 PM Ente…" at bounding box center [373, 162] width 679 height 351
click at [682, 156] on mat-icon "more_horiz" at bounding box center [686, 155] width 9 height 9
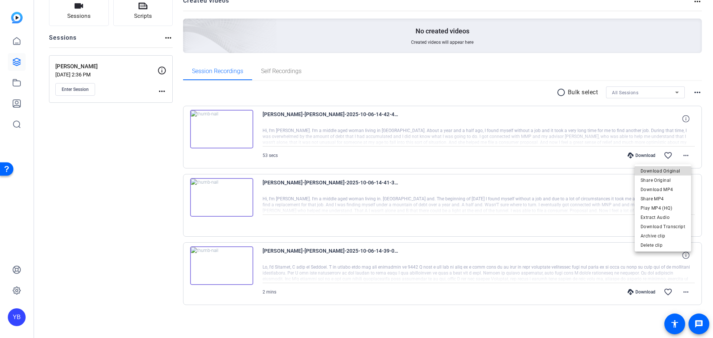
click at [671, 173] on span "Download Original" at bounding box center [663, 171] width 45 height 9
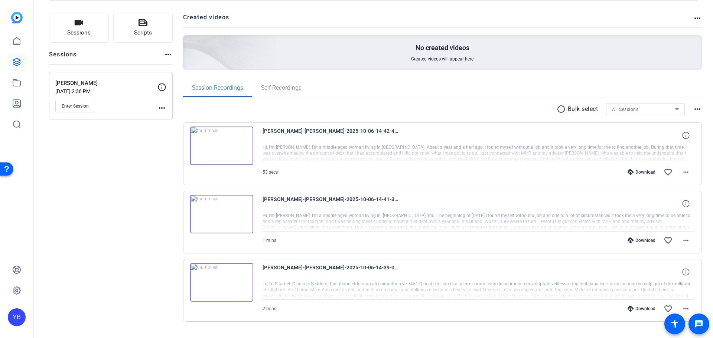
scroll to position [58, 0]
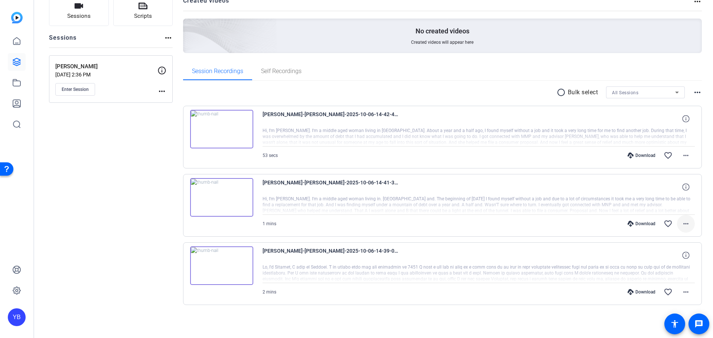
click at [682, 224] on mat-icon "more_horiz" at bounding box center [686, 224] width 9 height 9
click at [666, 243] on span "Download Original" at bounding box center [663, 239] width 45 height 9
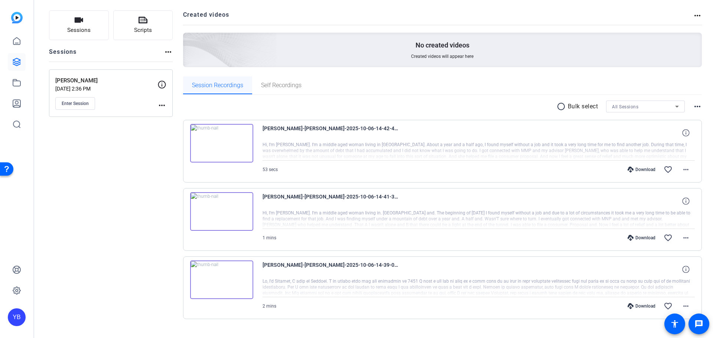
scroll to position [0, 0]
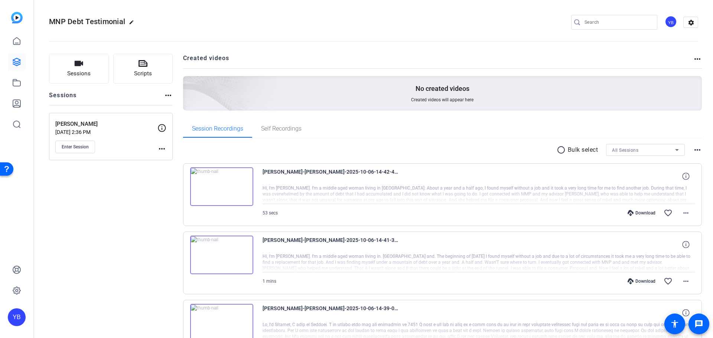
click at [21, 23] on img at bounding box center [17, 18] width 12 height 12
